Goal: Information Seeking & Learning: Learn about a topic

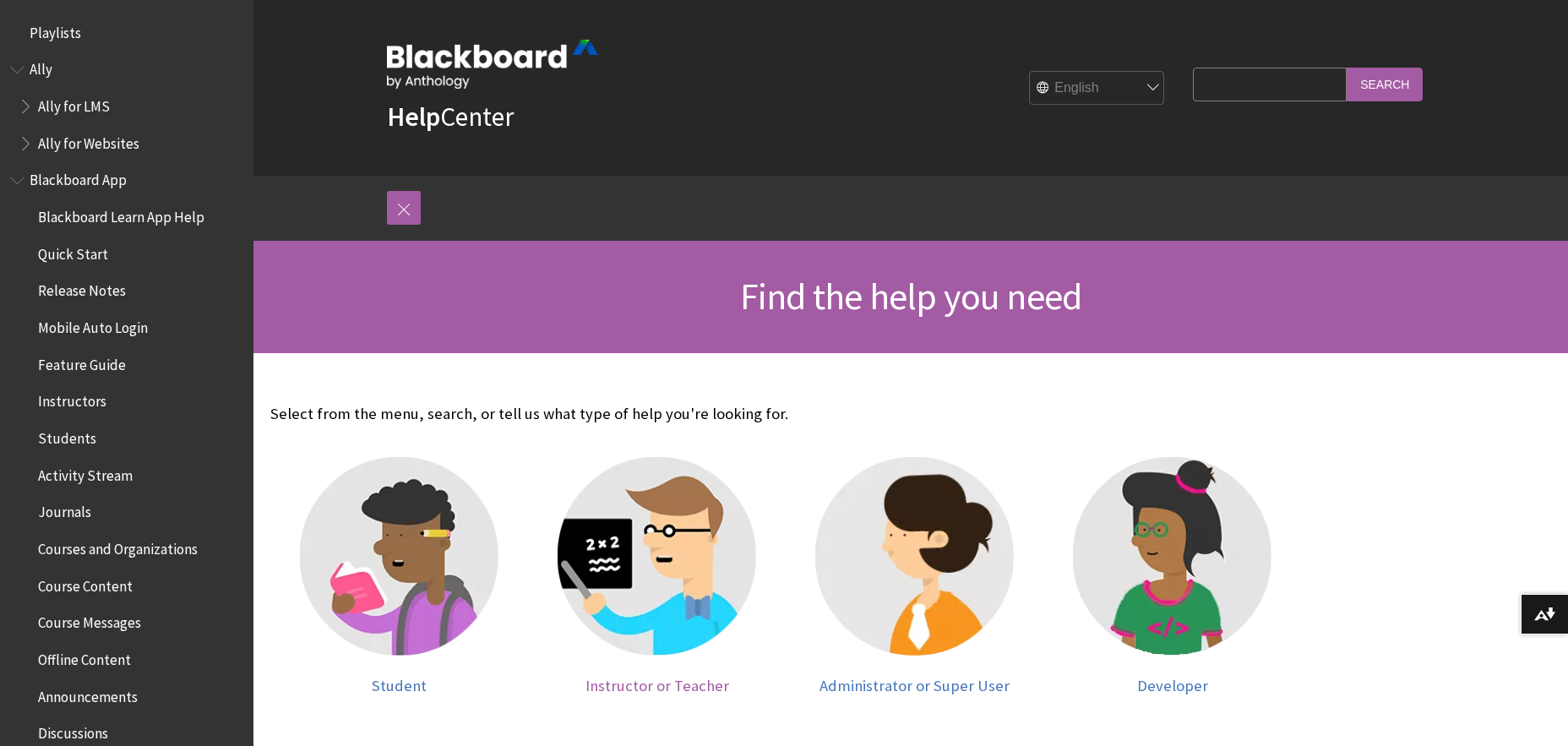
click at [653, 583] on img at bounding box center [656, 556] width 198 height 198
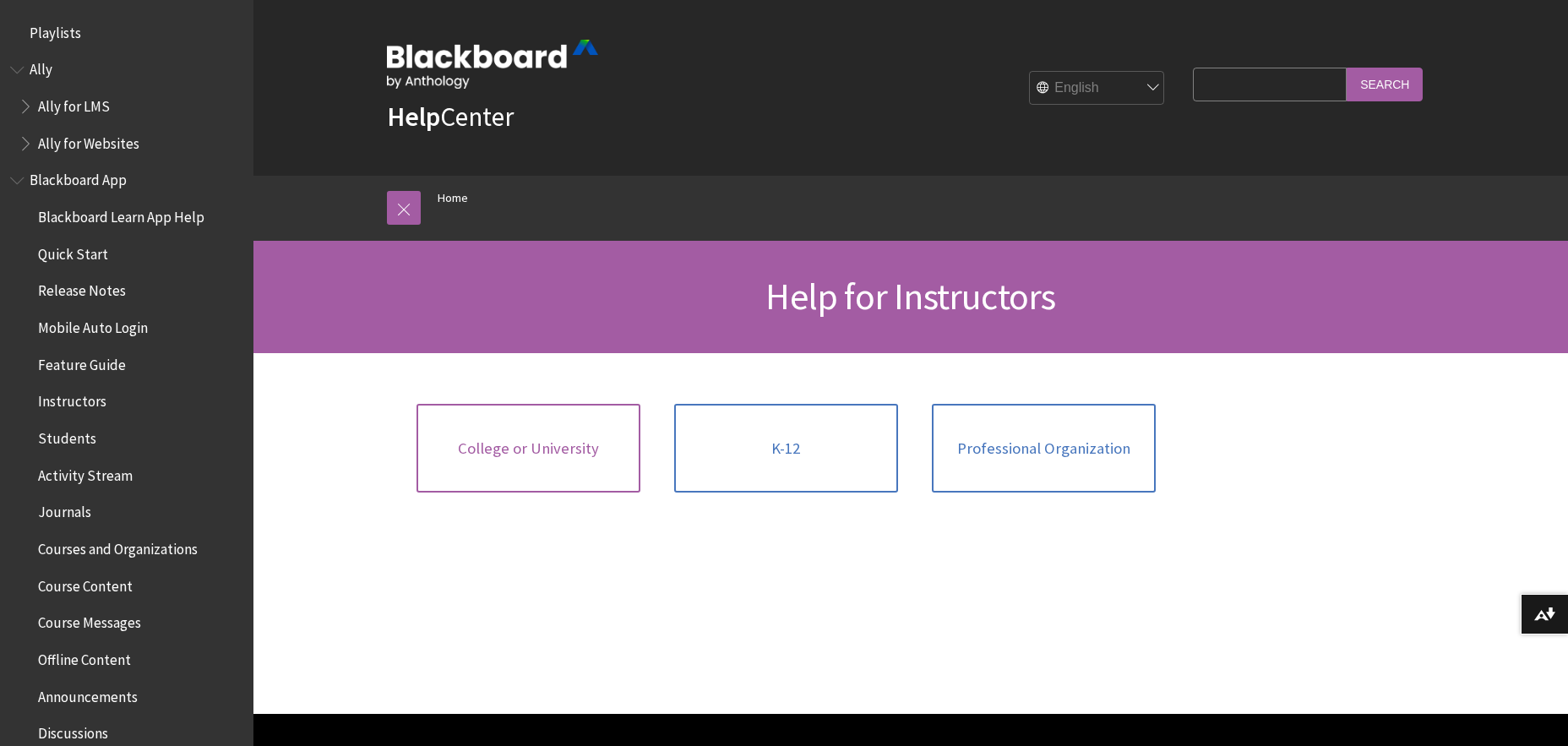
click at [534, 450] on span "College or University" at bounding box center [529, 448] width 141 height 19
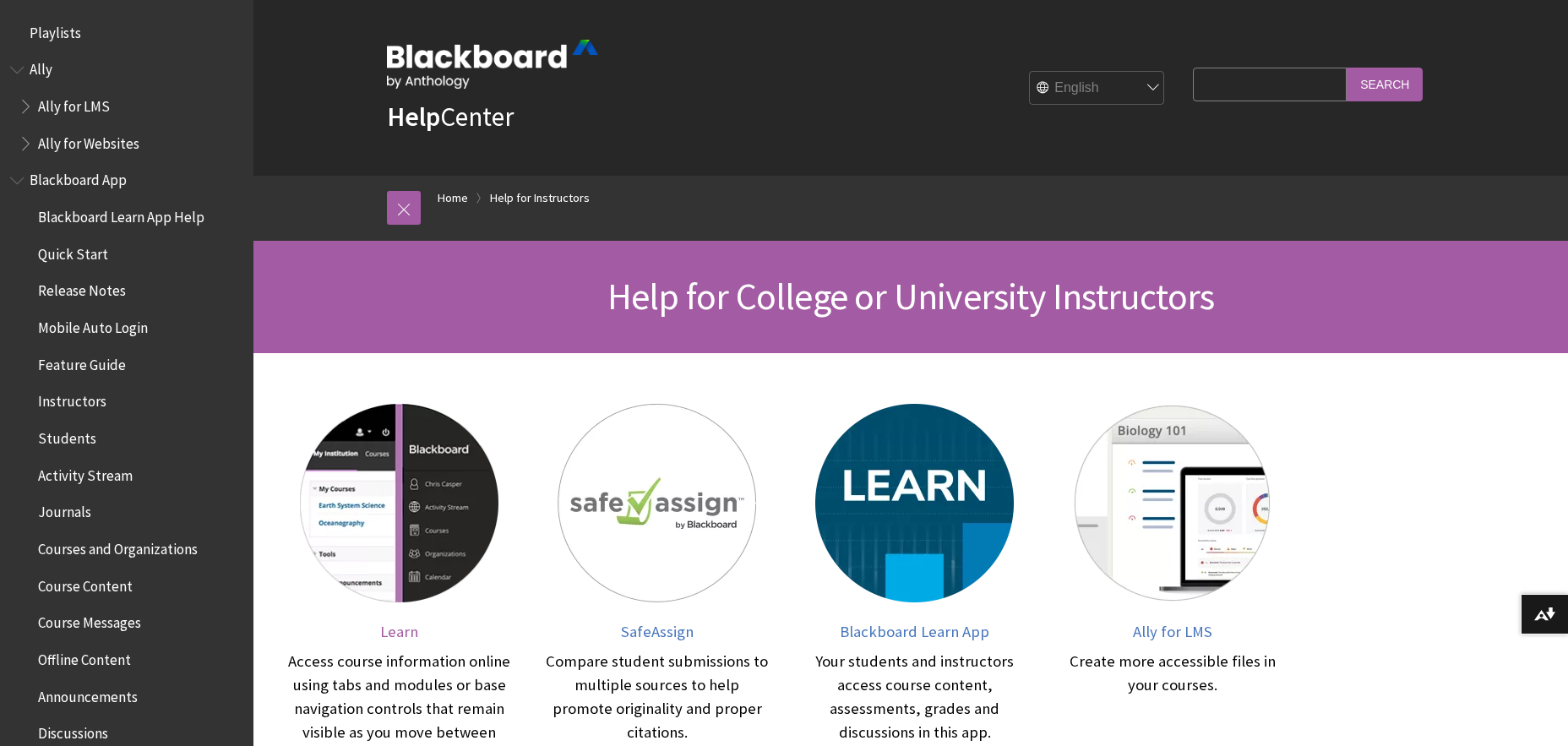
click at [387, 527] on img at bounding box center [398, 503] width 198 height 198
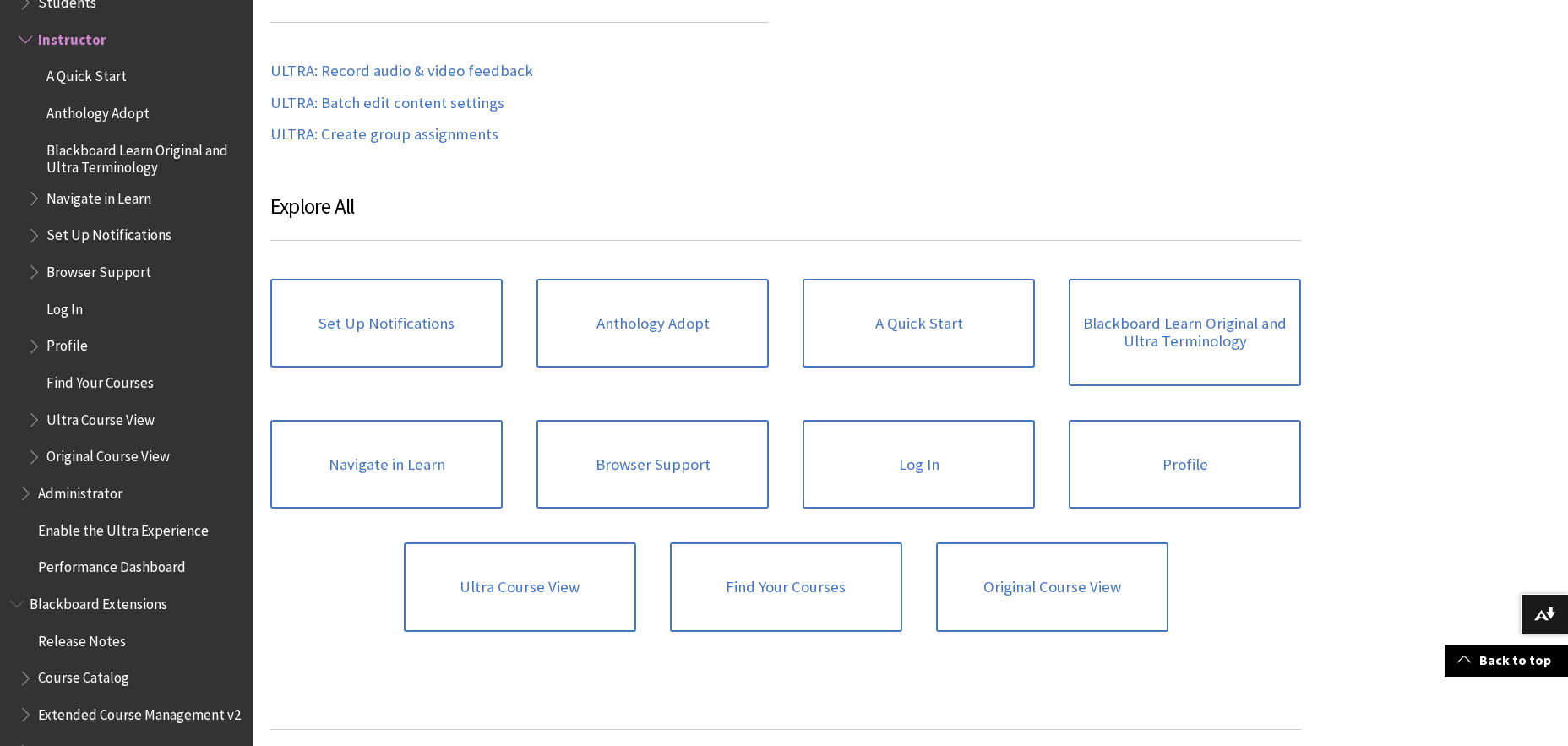
scroll to position [929, 0]
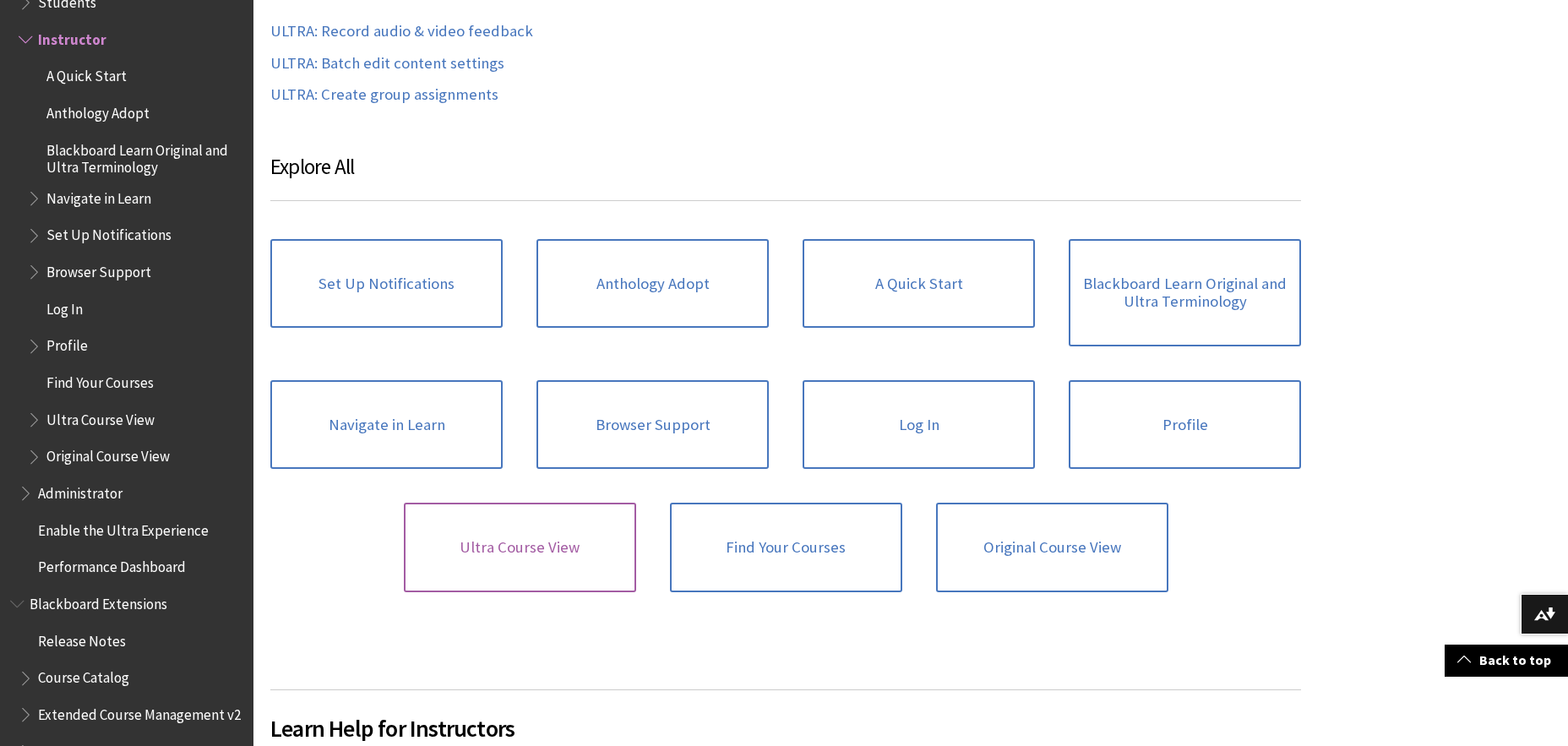
click at [538, 547] on link "Ultra Course View" at bounding box center [520, 548] width 232 height 90
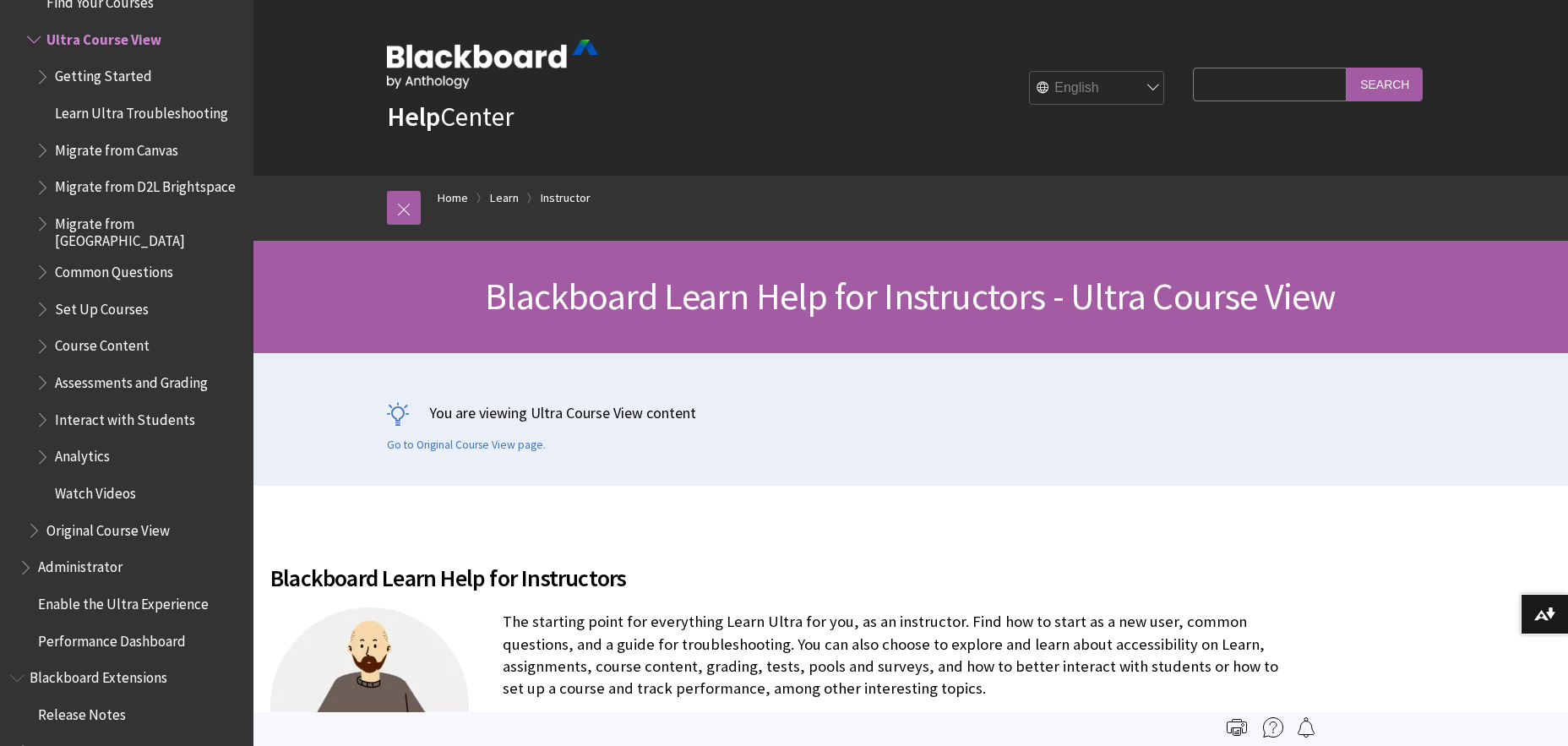
click at [1247, 85] on input "Search Query" at bounding box center [1269, 84] width 153 height 33
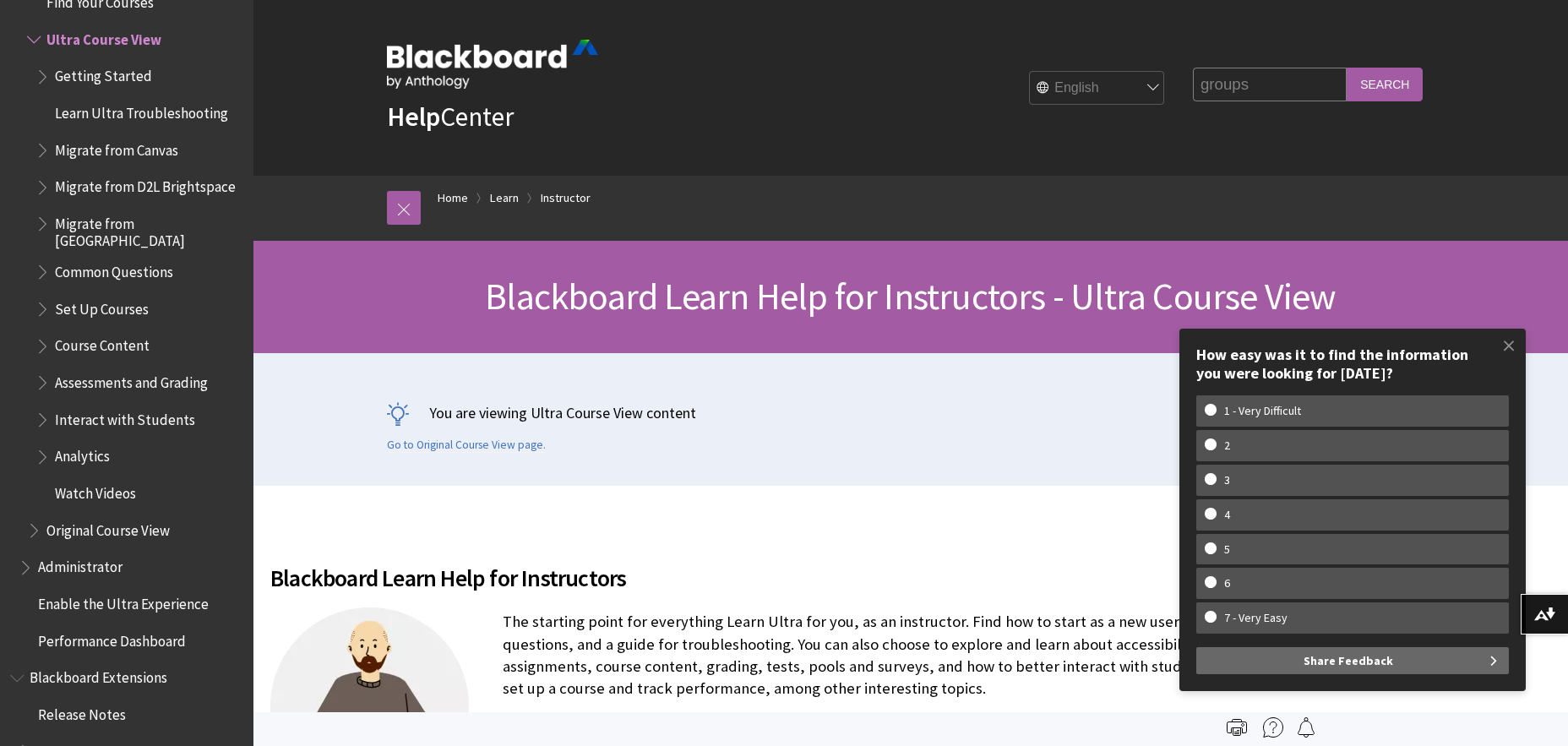
type input "groups"
click at [1346, 68] on input "Search" at bounding box center [1384, 84] width 76 height 33
